Goal: Navigation & Orientation: Go to known website

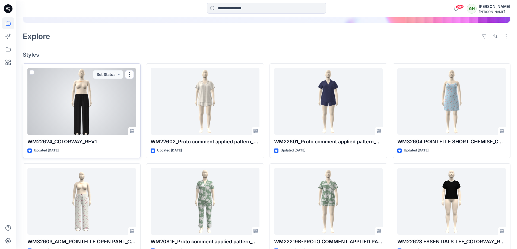
scroll to position [136, 0]
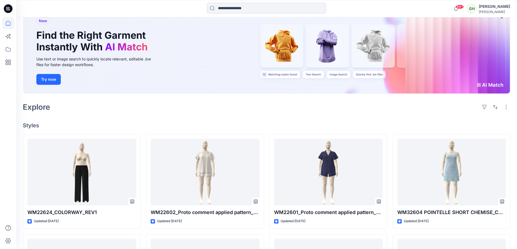
scroll to position [81, 0]
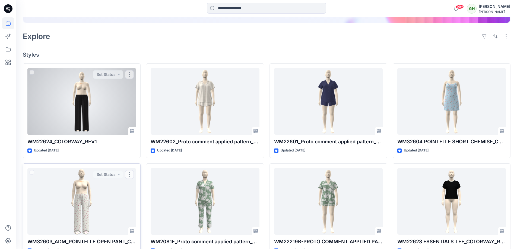
scroll to position [109, 0]
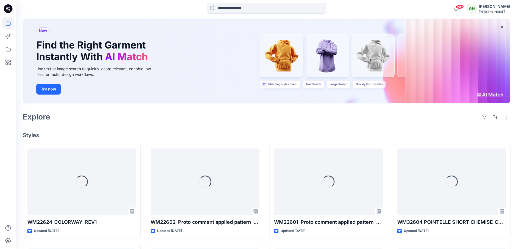
scroll to position [54, 0]
